Goal: Transaction & Acquisition: Purchase product/service

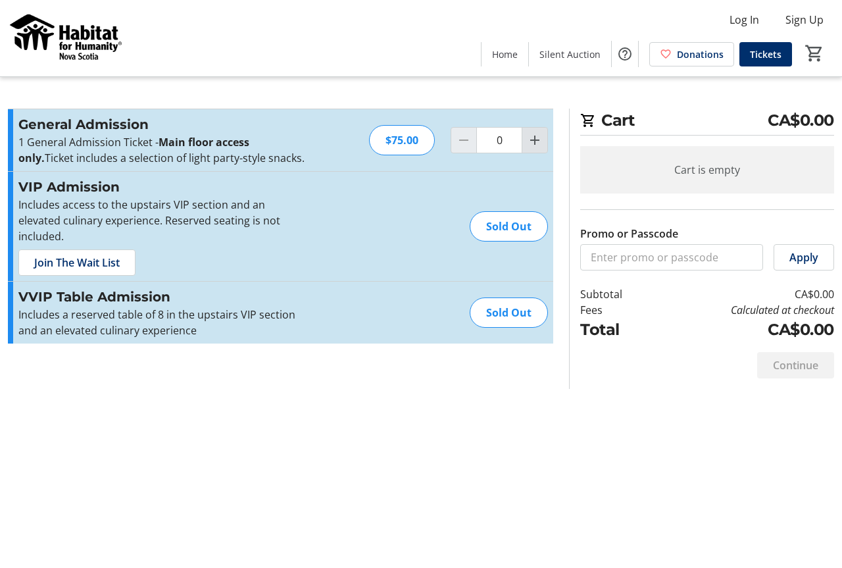
click at [536, 141] on mat-icon "Increment by one" at bounding box center [535, 140] width 16 height 16
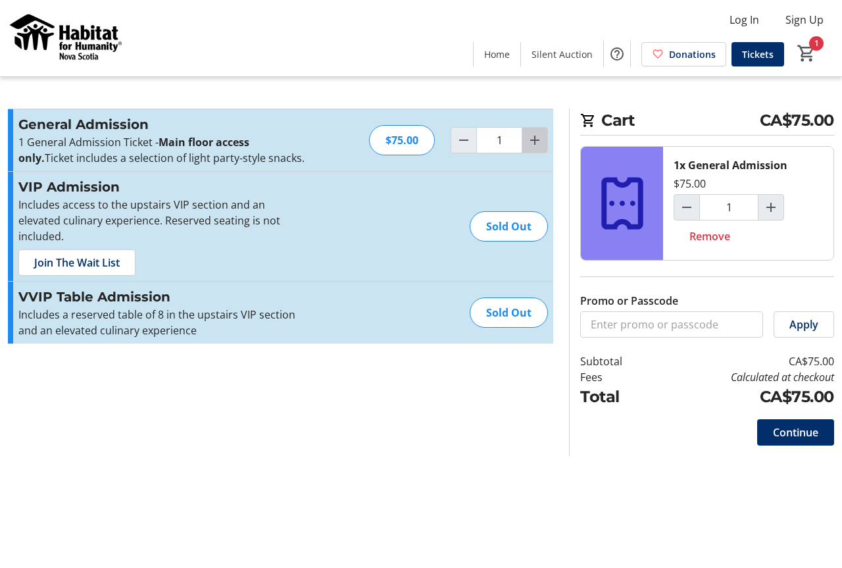
click at [534, 144] on mat-icon "Increment by one" at bounding box center [535, 140] width 16 height 16
type input "2"
click at [802, 436] on span "Continue" at bounding box center [795, 432] width 45 height 16
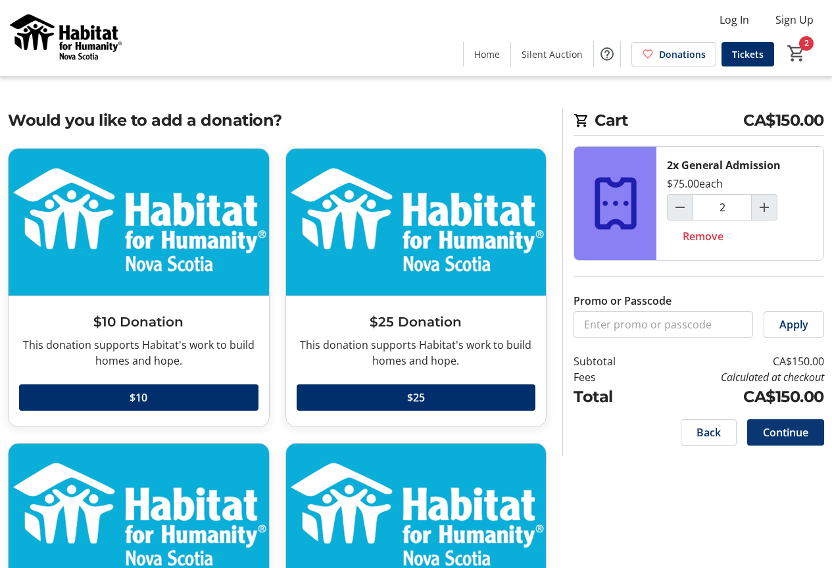
click at [789, 437] on span "Continue" at bounding box center [785, 432] width 45 height 16
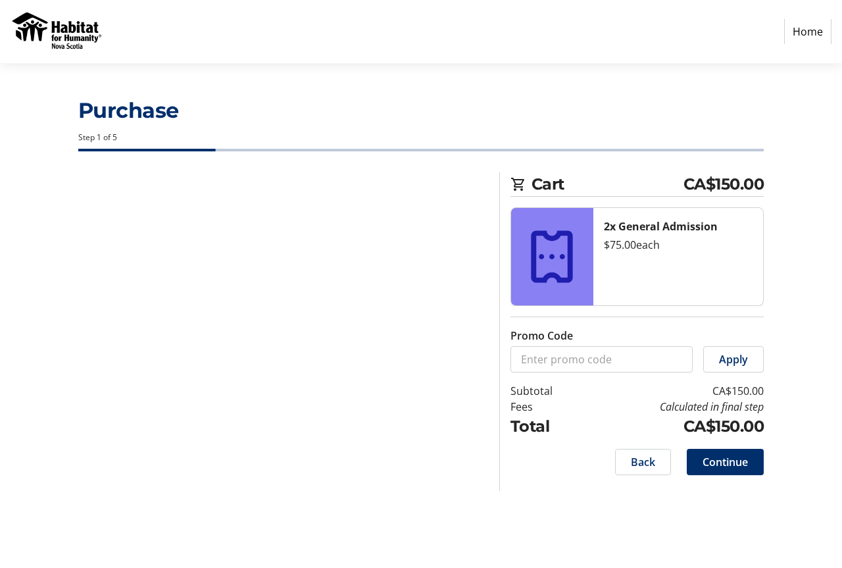
select select "CA"
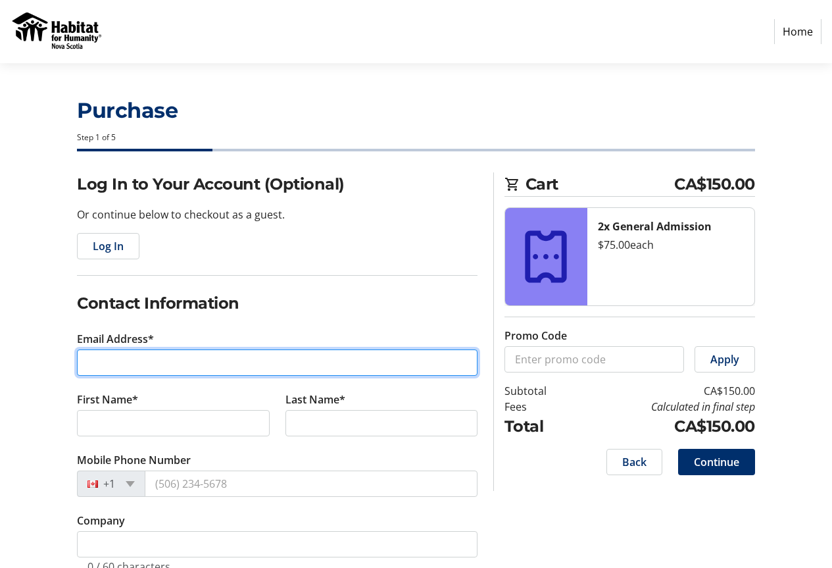
click at [131, 363] on input "Email Address*" at bounding box center [277, 362] width 401 height 26
type input "[EMAIL_ADDRESS][DOMAIN_NAME]"
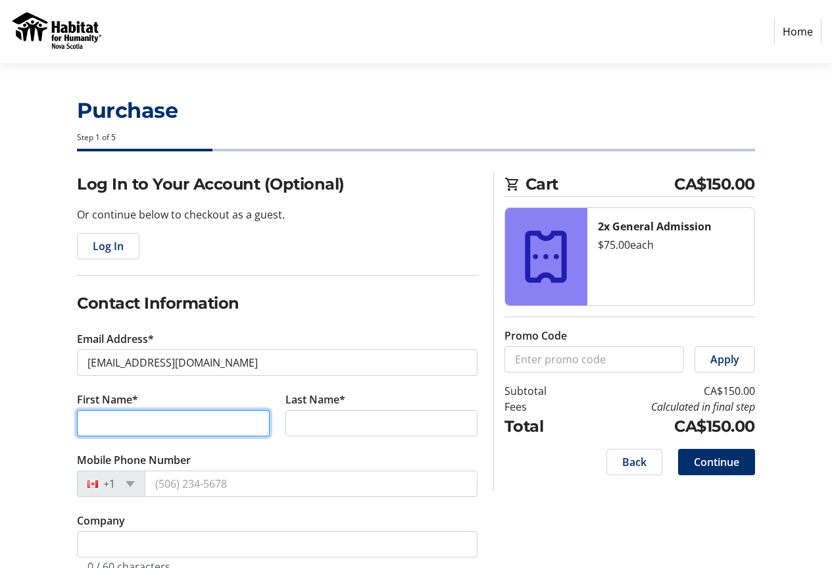
type input "[PERSON_NAME]"
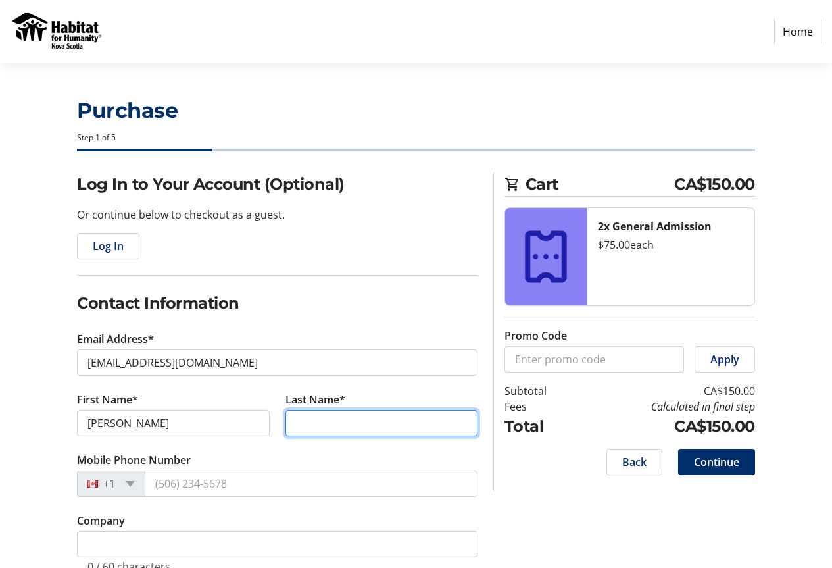
type input "[PERSON_NAME]"
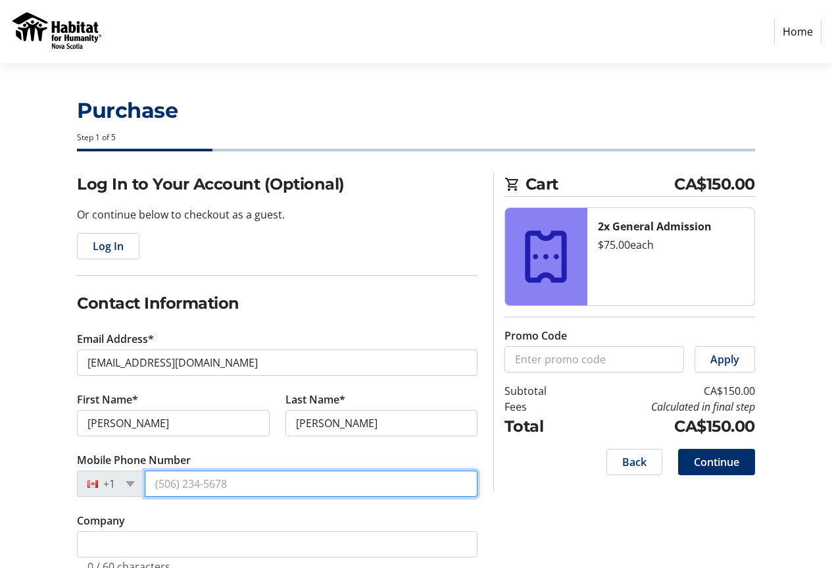
type input "[PHONE_NUMBER]"
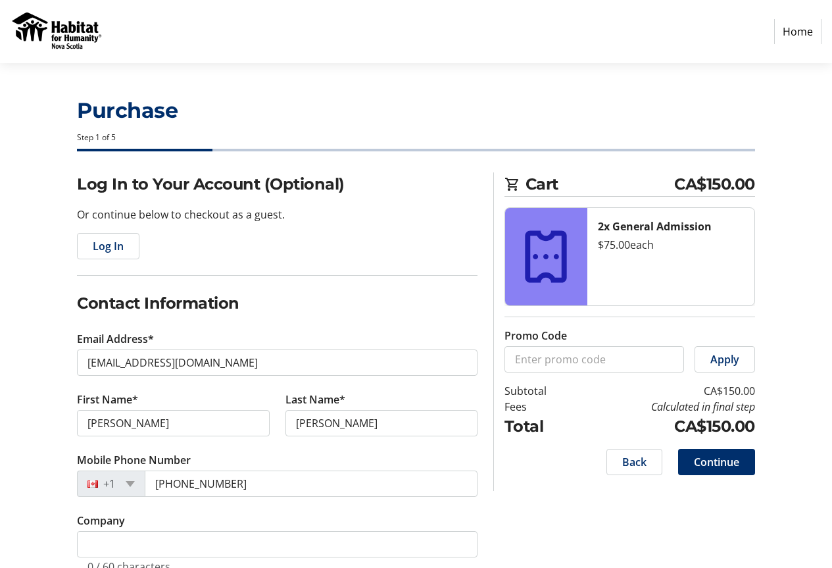
type input "[STREET_ADDRESS]"
type input "Hacketts Cove"
select select "NS"
type input "B3Z3L1"
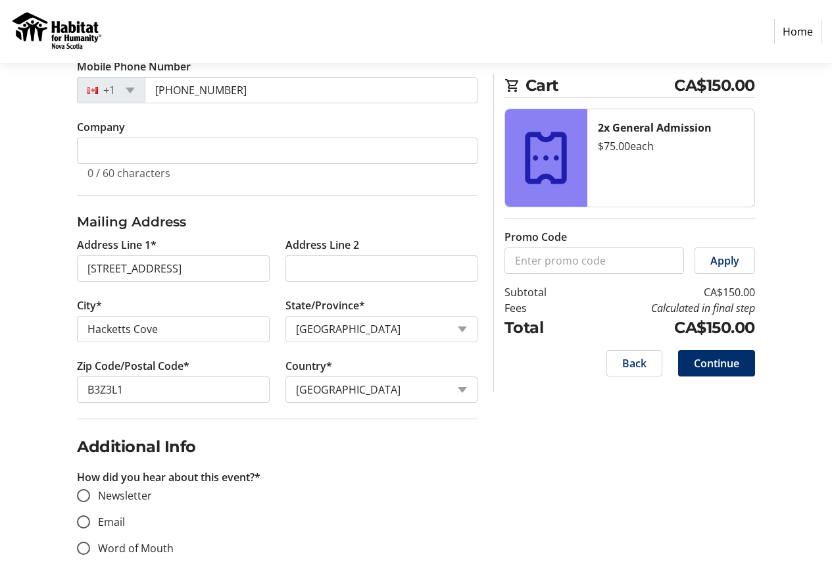
scroll to position [395, 0]
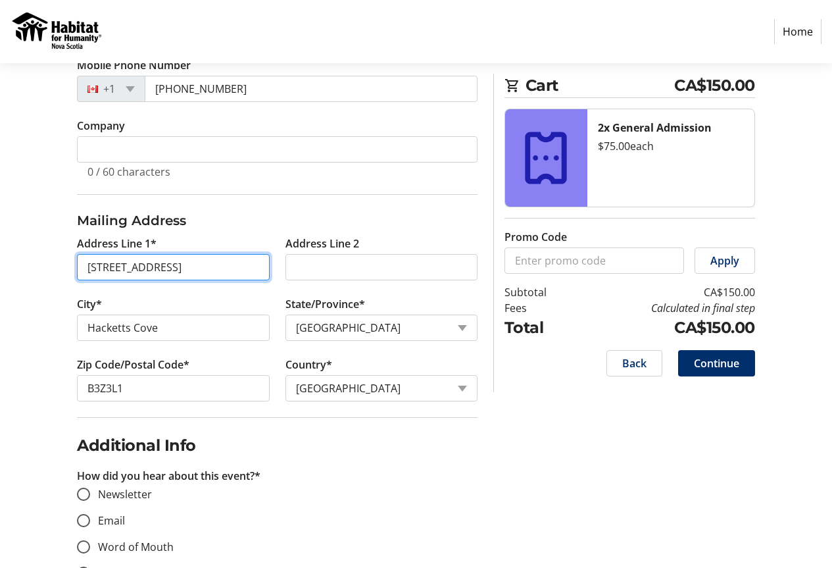
click at [106, 265] on input "[STREET_ADDRESS]" at bounding box center [173, 267] width 192 height 26
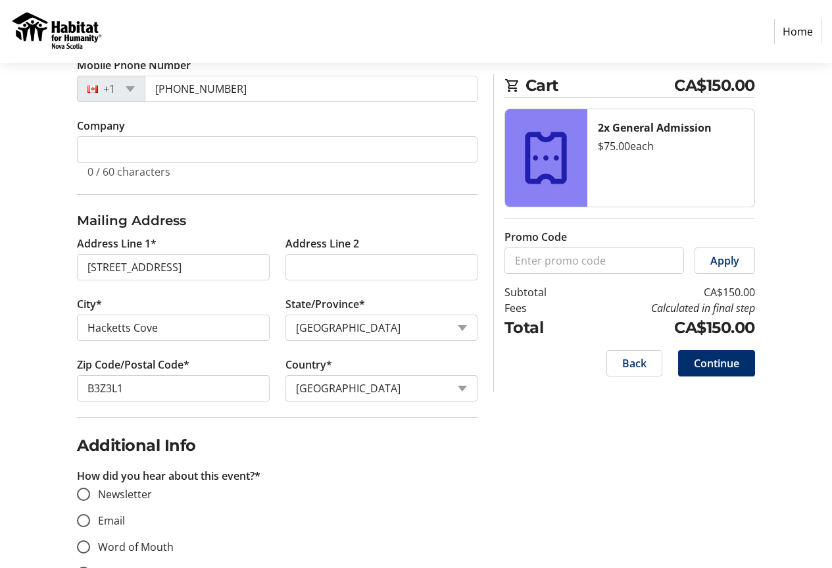
type input "[STREET_ADDRESS]"
type input "B3Z 3L1"
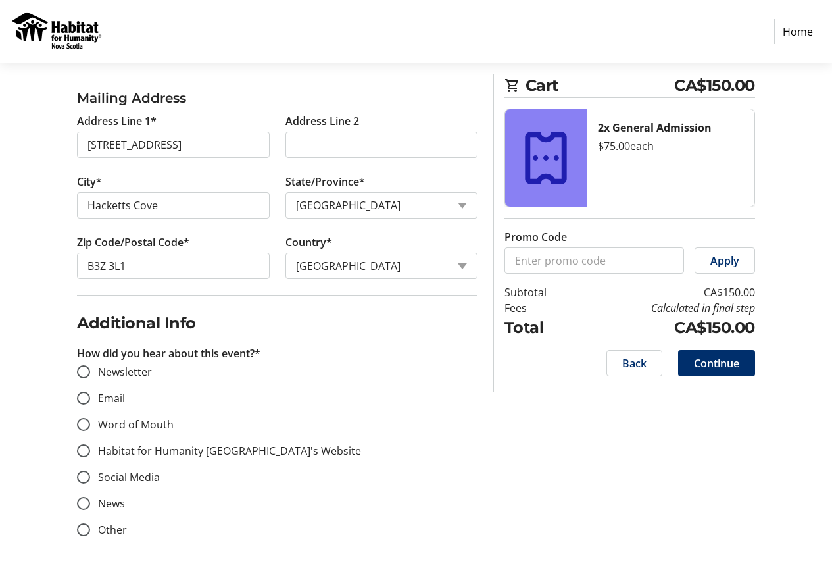
scroll to position [518, 0]
click at [84, 424] on input "Word of Mouth" at bounding box center [83, 422] width 13 height 13
radio input "true"
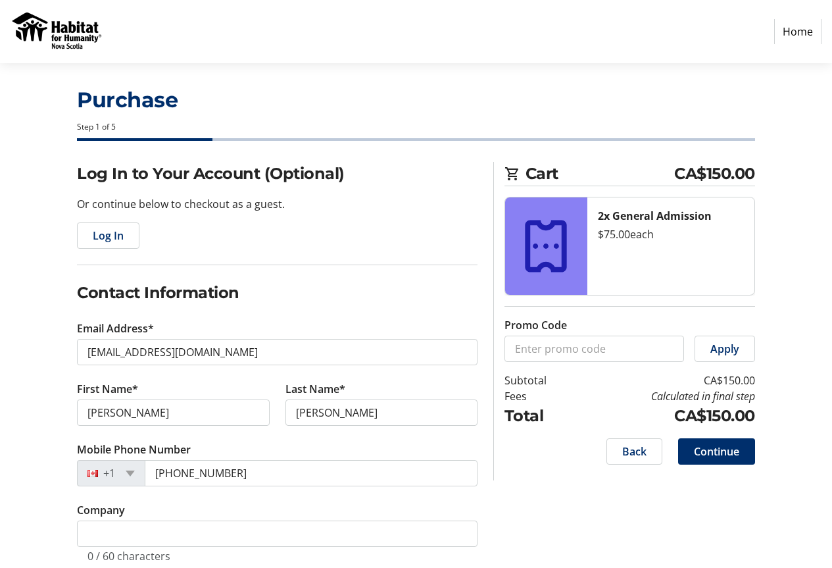
scroll to position [0, 0]
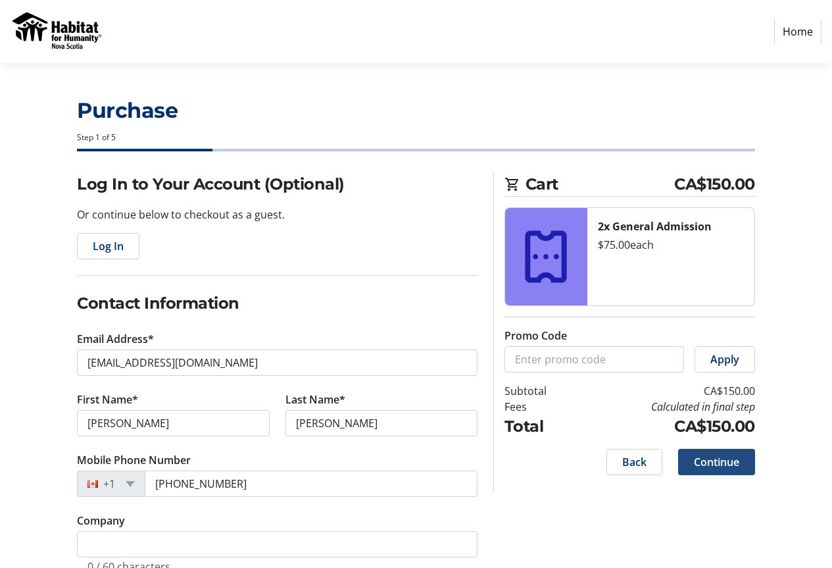
click at [706, 463] on span "Continue" at bounding box center [716, 462] width 45 height 16
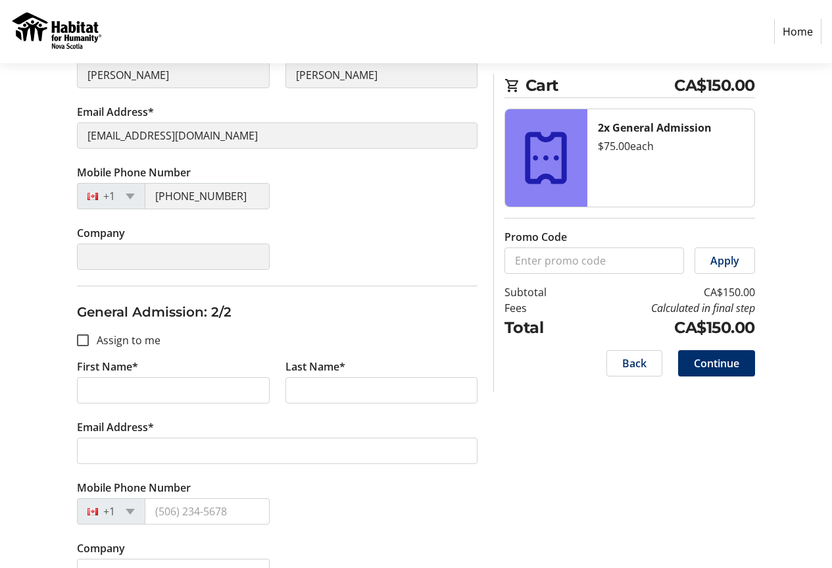
scroll to position [369, 0]
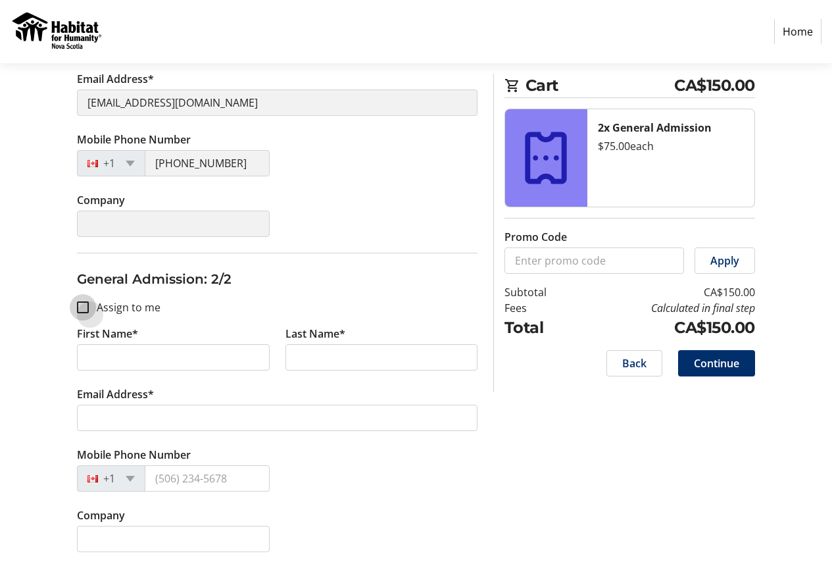
click at [82, 305] on input "Assign to me" at bounding box center [83, 307] width 12 height 12
checkbox input "true"
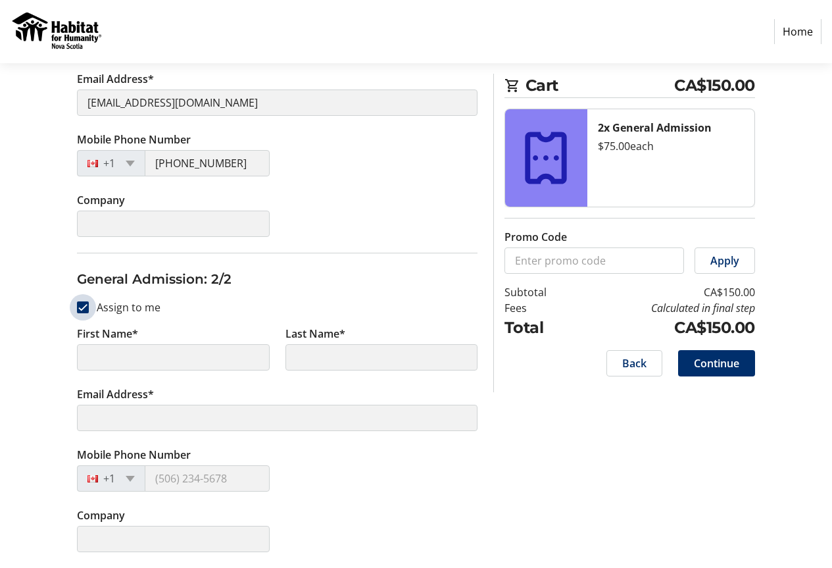
type input "[PERSON_NAME]"
type input "[EMAIL_ADDRESS][DOMAIN_NAME]"
type input "[PHONE_NUMBER]"
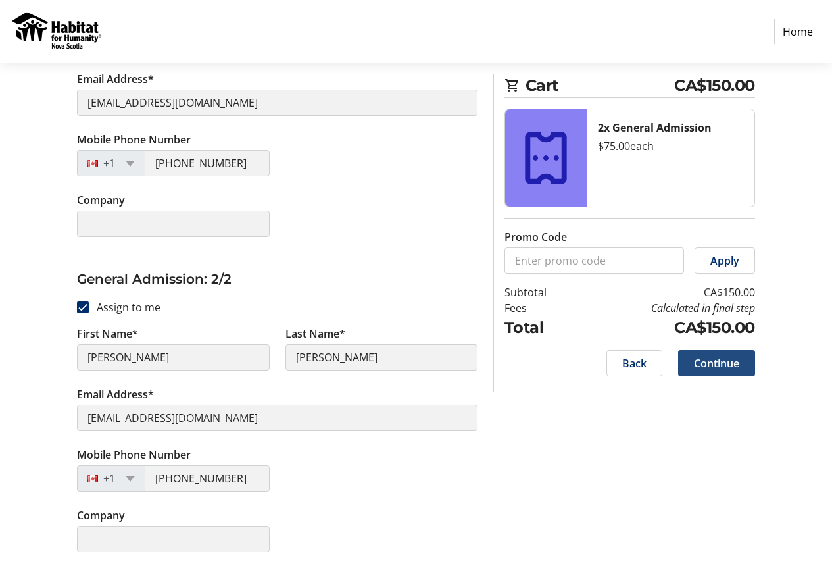
click at [703, 360] on span "Continue" at bounding box center [716, 363] width 45 height 16
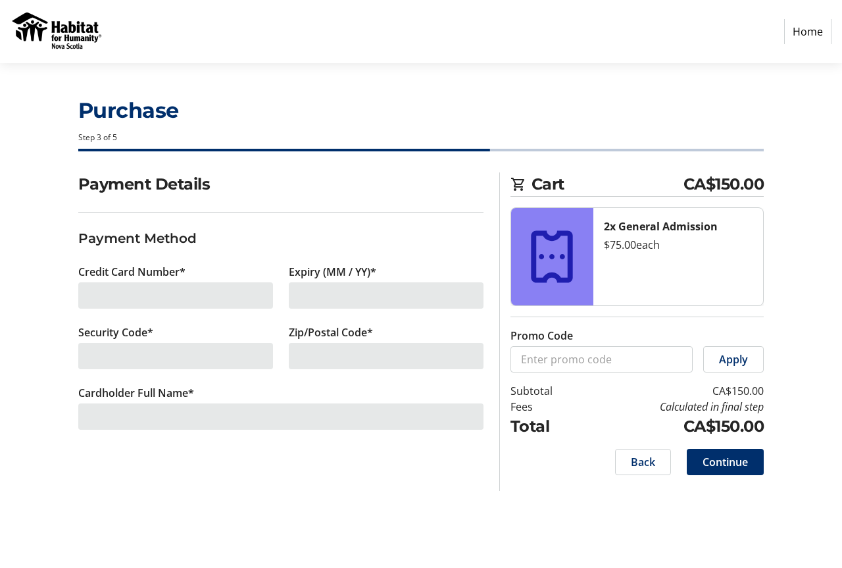
click at [157, 293] on div at bounding box center [175, 295] width 195 height 26
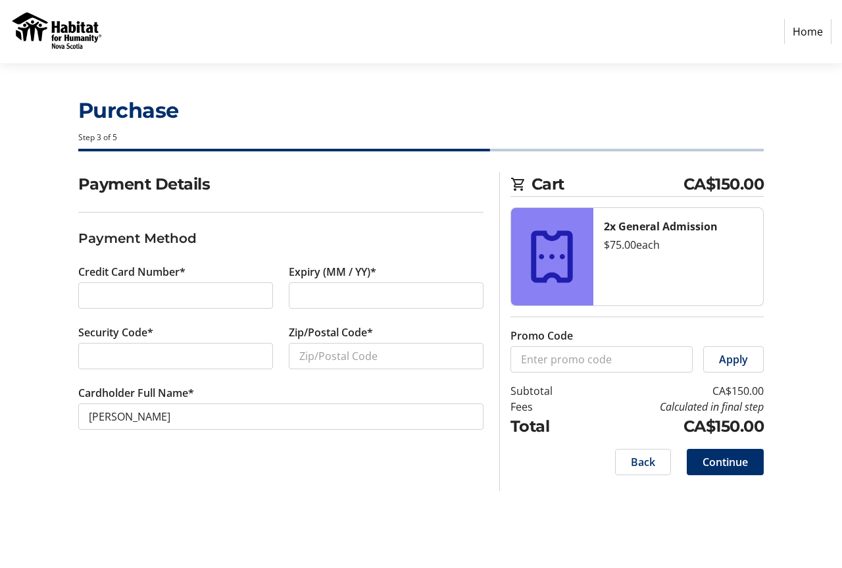
click at [359, 287] on div at bounding box center [386, 295] width 195 height 26
click at [347, 356] on input "Zip/Postal Code*" at bounding box center [386, 356] width 195 height 26
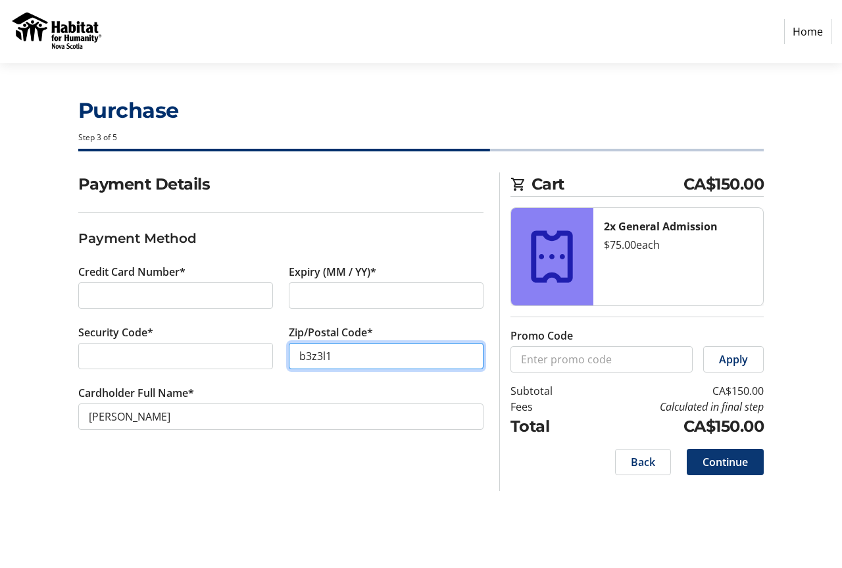
type input "b3z3l1"
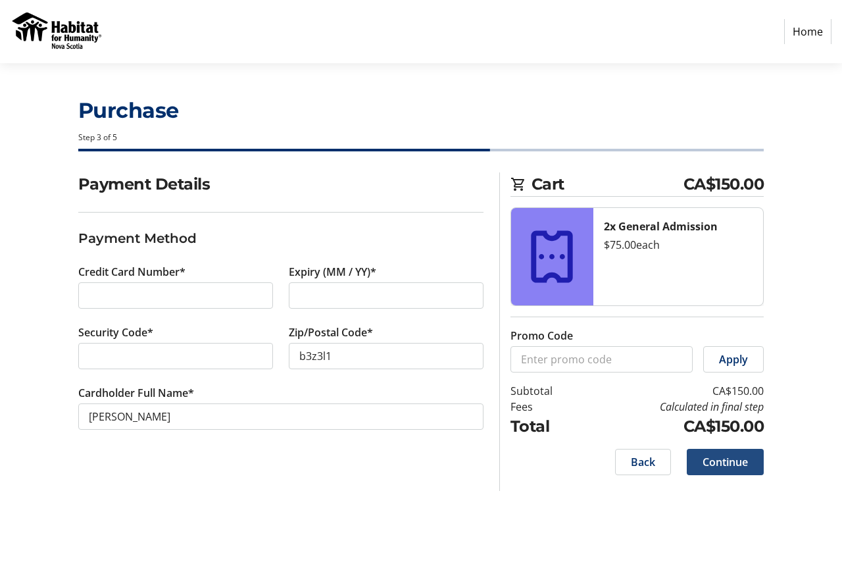
click at [737, 462] on span "Continue" at bounding box center [725, 462] width 45 height 16
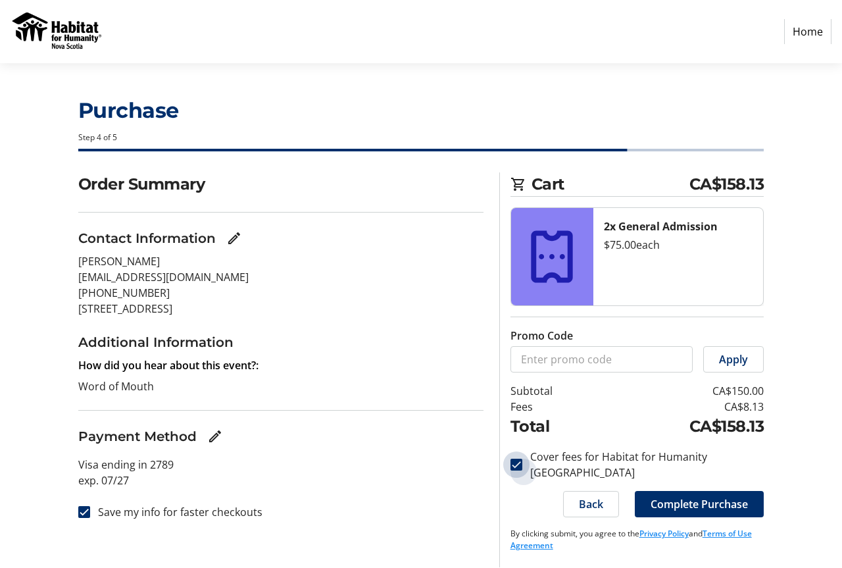
click at [516, 464] on input "Cover fees for Habitat for Humanity [GEOGRAPHIC_DATA]" at bounding box center [516, 464] width 12 height 12
checkbox input "true"
click at [703, 507] on span "Complete Purchase" at bounding box center [699, 504] width 97 height 16
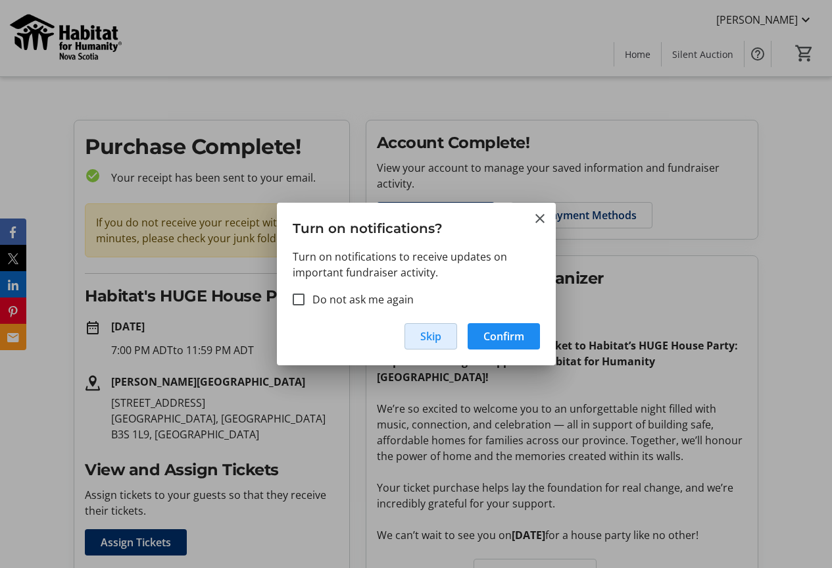
click at [422, 341] on span "Skip" at bounding box center [430, 336] width 21 height 16
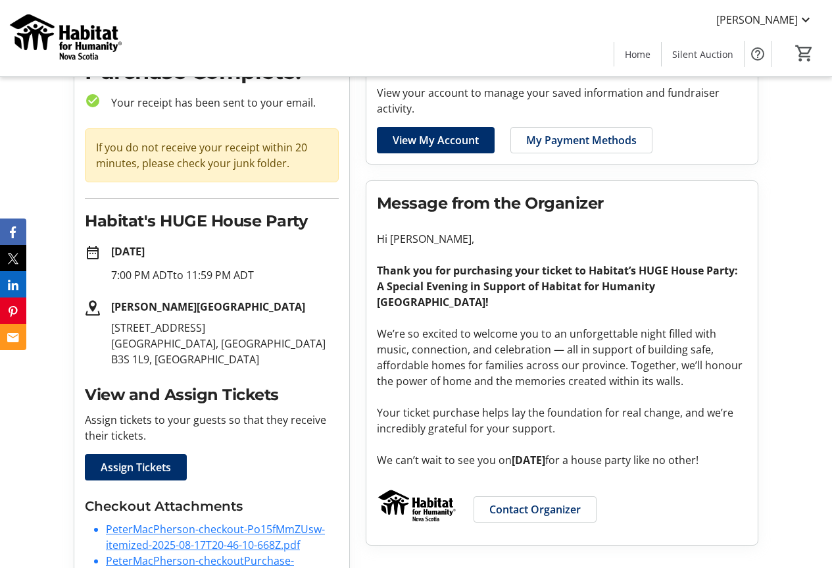
scroll to position [132, 0]
